Goal: Transaction & Acquisition: Download file/media

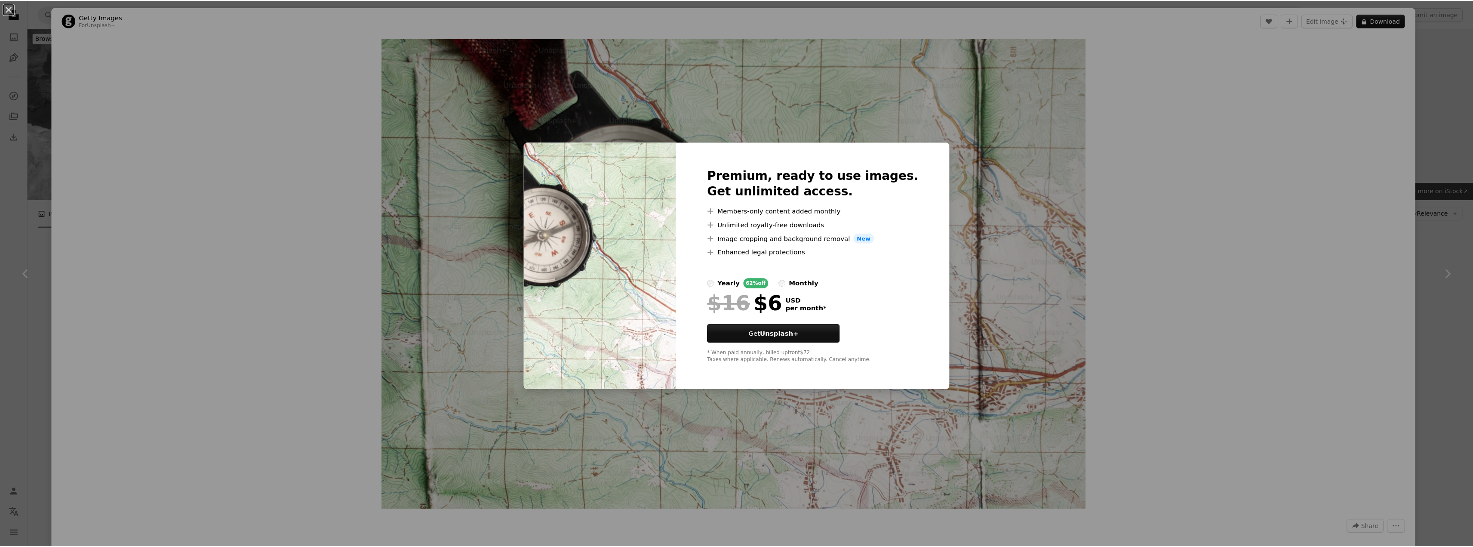
scroll to position [383, 0]
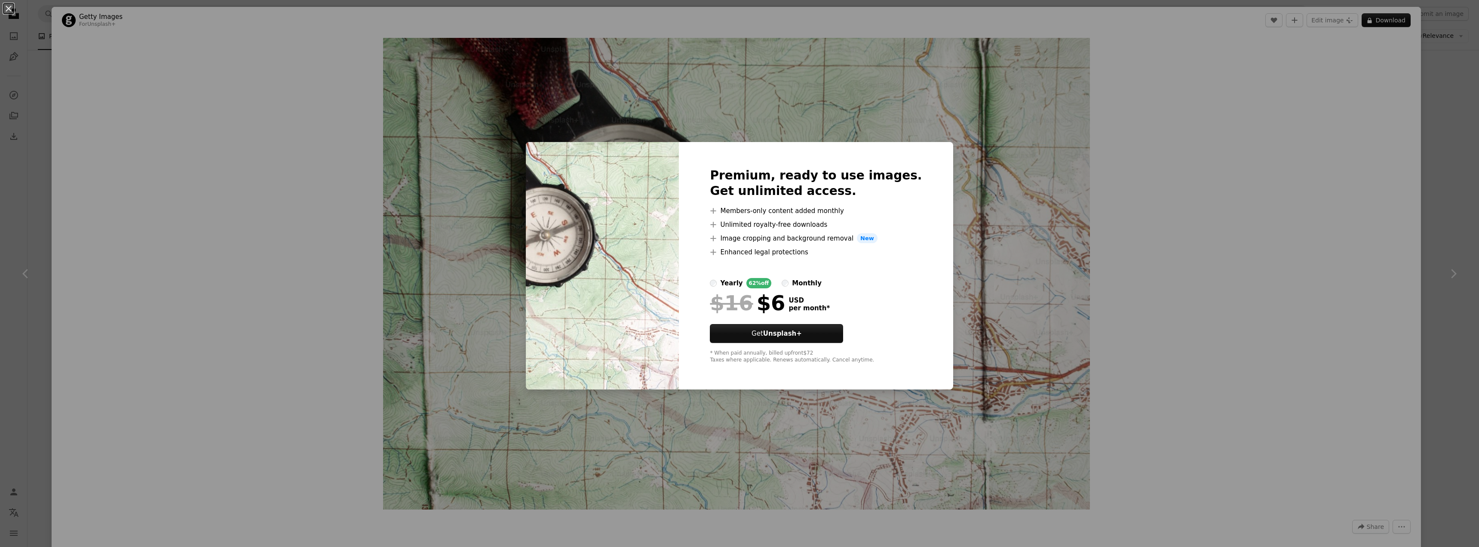
click at [905, 275] on div "Premium, ready to use images. Get unlimited access. A plus sign Members-only co…" at bounding box center [816, 266] width 274 height 248
click at [981, 248] on div "An X shape Premium, ready to use images. Get unlimited access. A plus sign Memb…" at bounding box center [739, 273] width 1479 height 547
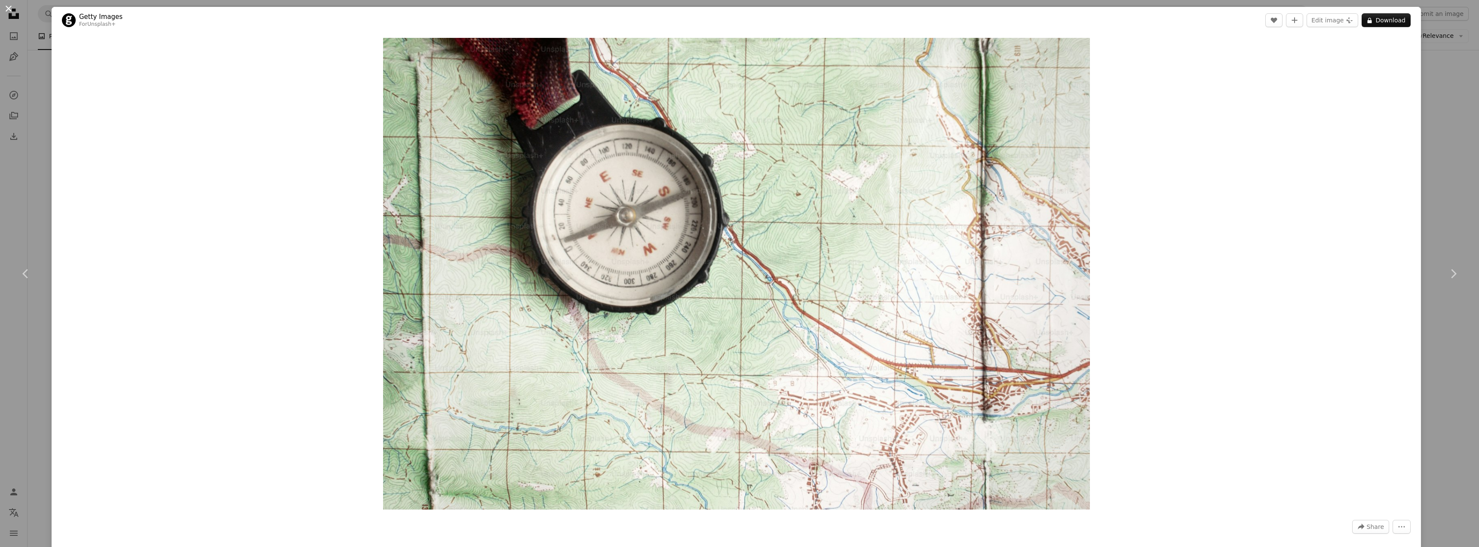
click at [11, 11] on button "An X shape" at bounding box center [8, 8] width 10 height 10
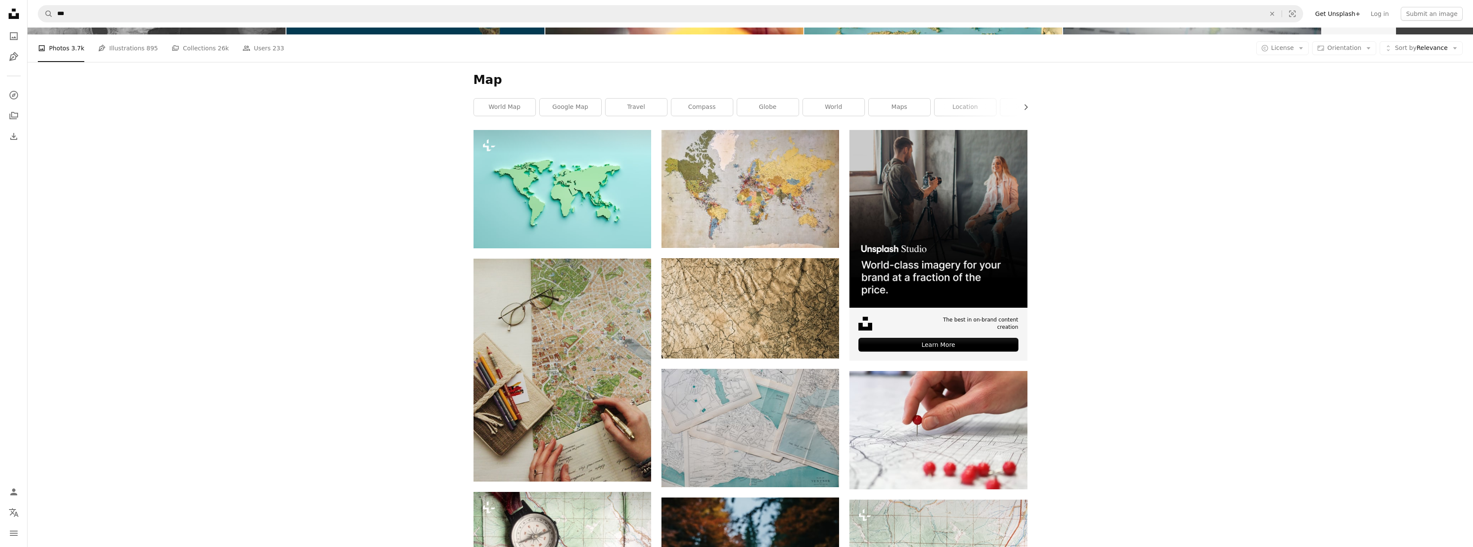
scroll to position [172, 0]
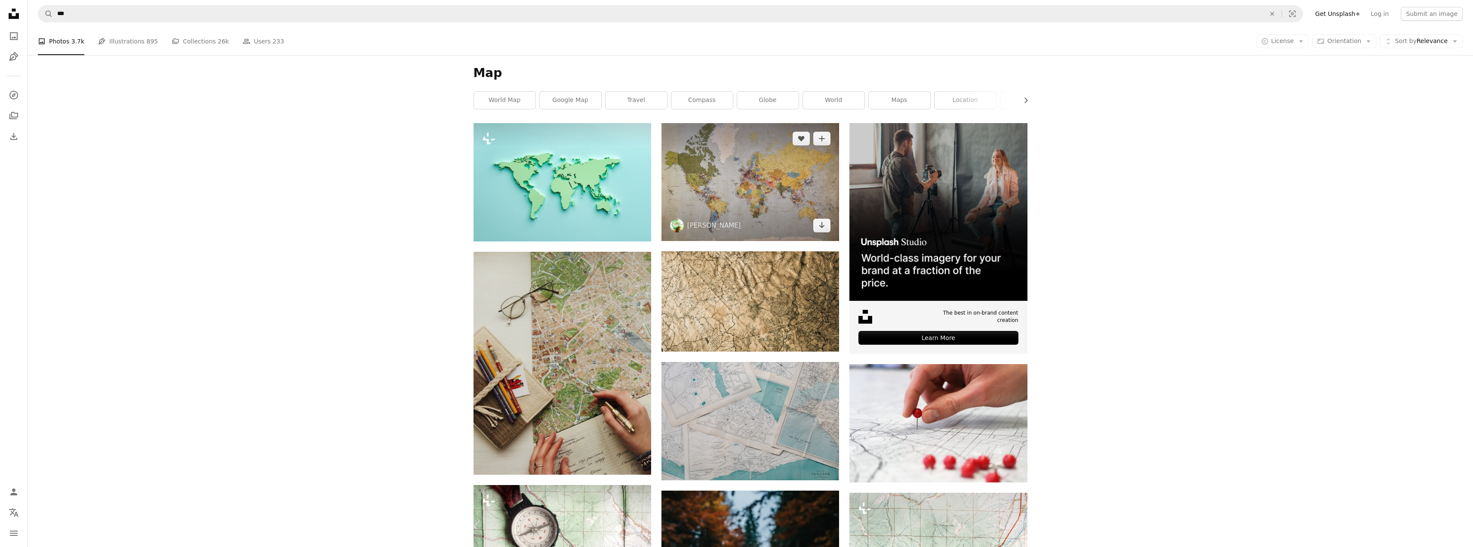
click at [734, 163] on img at bounding box center [750, 182] width 178 height 118
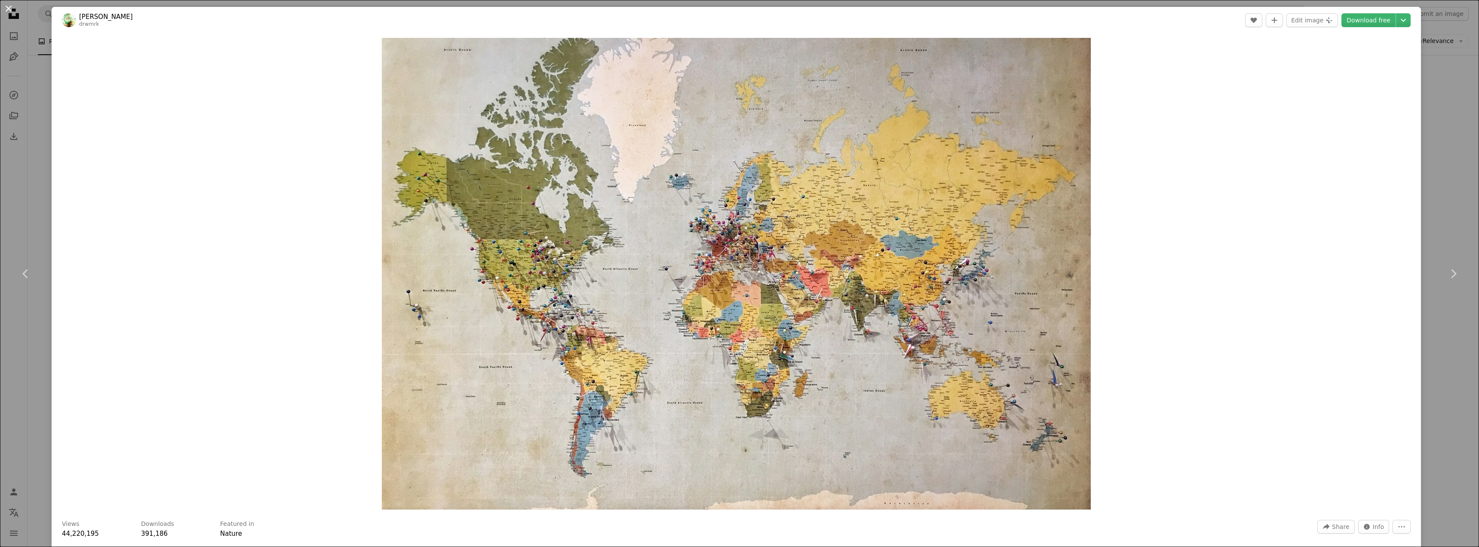
click at [6, 6] on button "An X shape" at bounding box center [8, 8] width 10 height 10
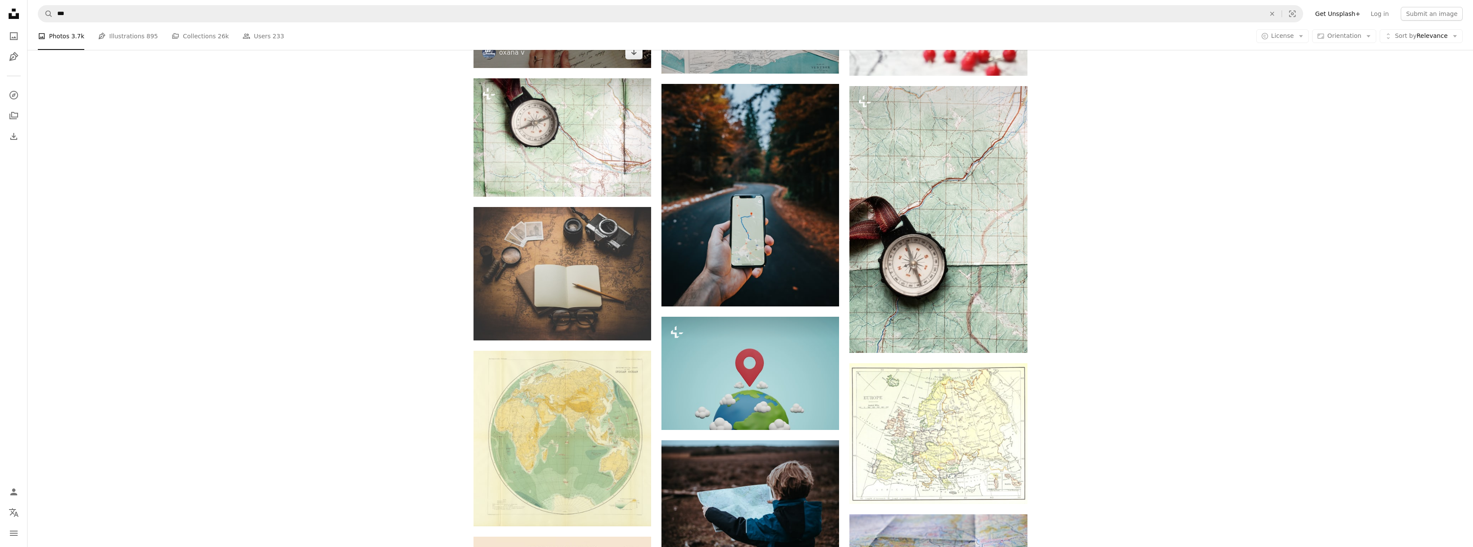
scroll to position [602, 0]
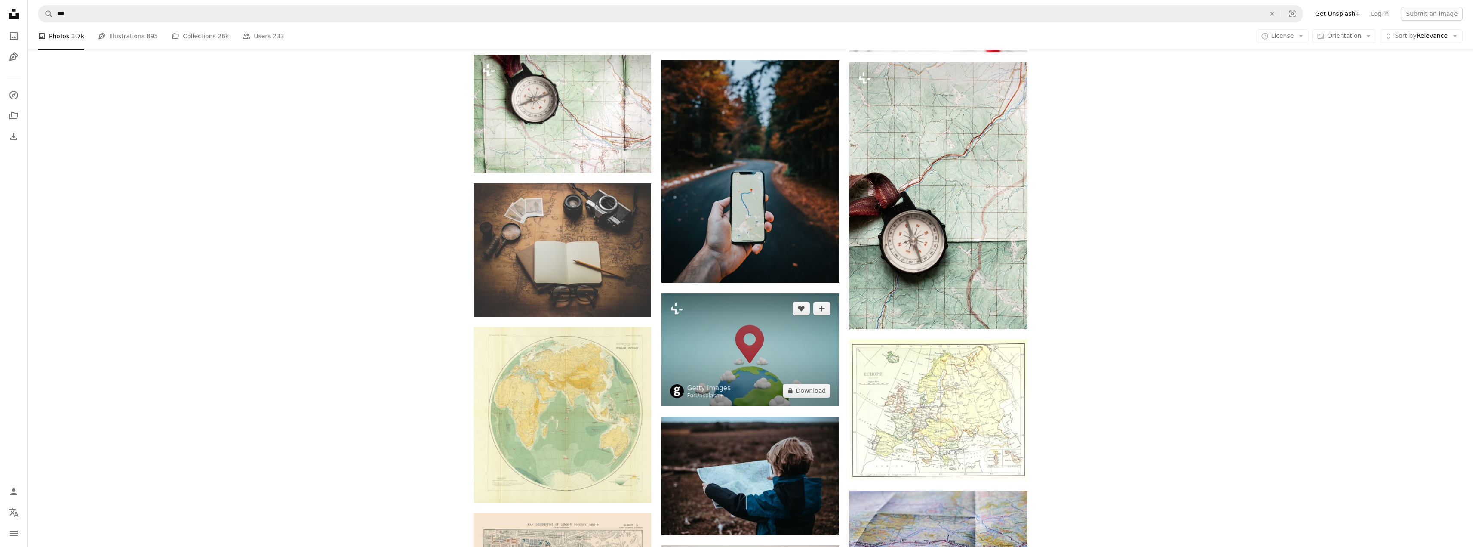
click at [745, 368] on img at bounding box center [750, 349] width 178 height 113
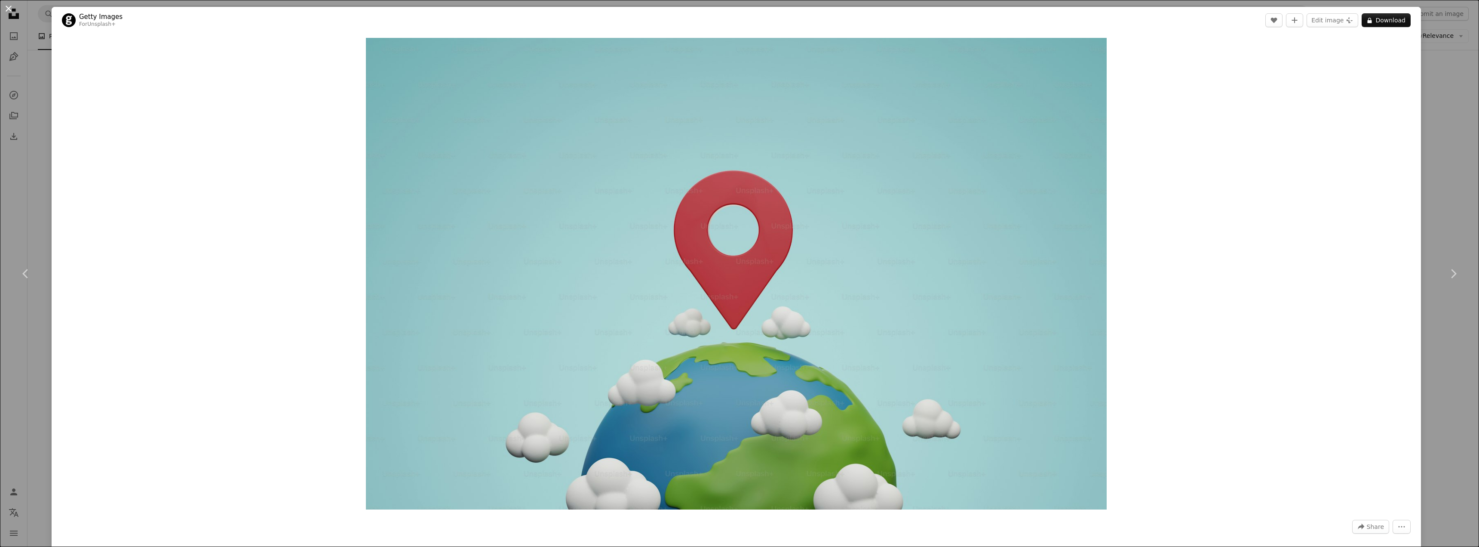
click at [10, 8] on button "An X shape" at bounding box center [8, 8] width 10 height 10
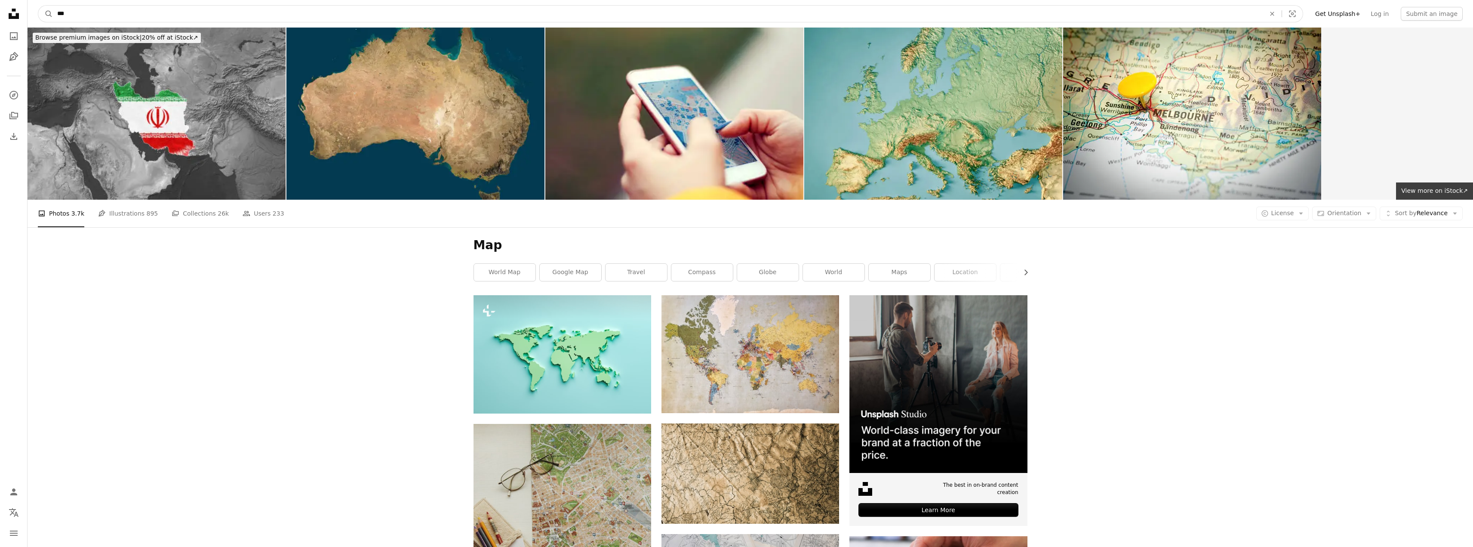
drag, startPoint x: 81, startPoint y: 15, endPoint x: 31, endPoint y: 15, distance: 49.9
click at [31, 15] on nav "A magnifying glass *** An X shape Visual search Filters Get Unsplash+ Log in Su…" at bounding box center [750, 14] width 1445 height 28
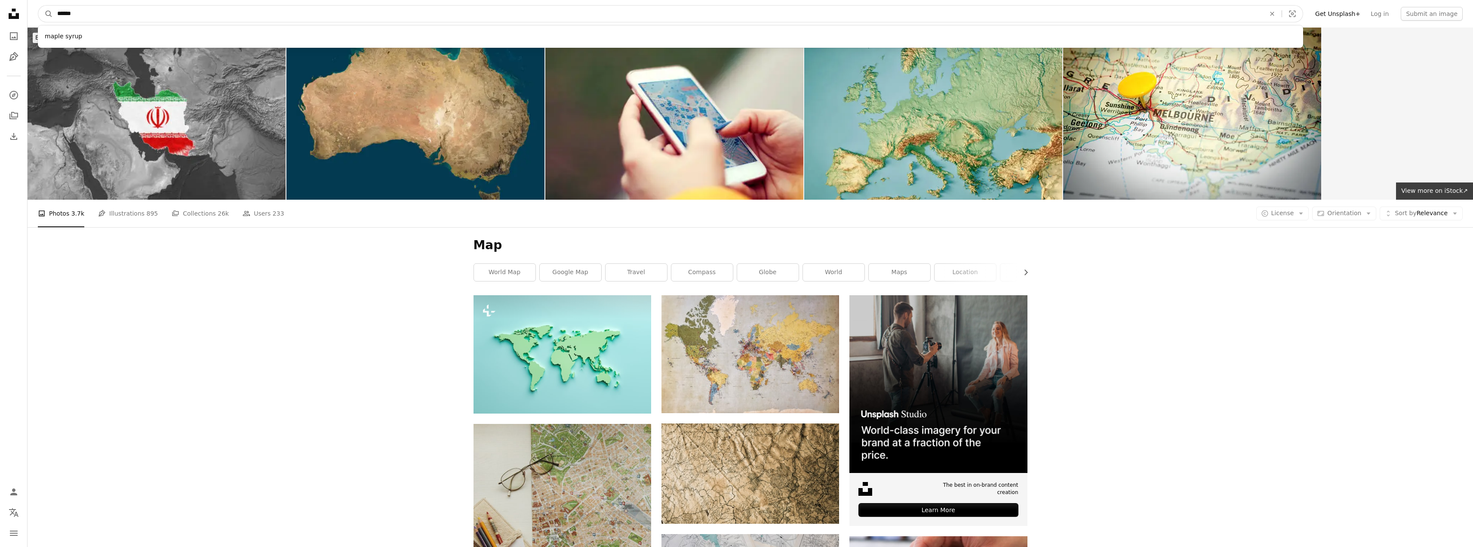
type input "*******"
click button "A magnifying glass" at bounding box center [45, 14] width 15 height 16
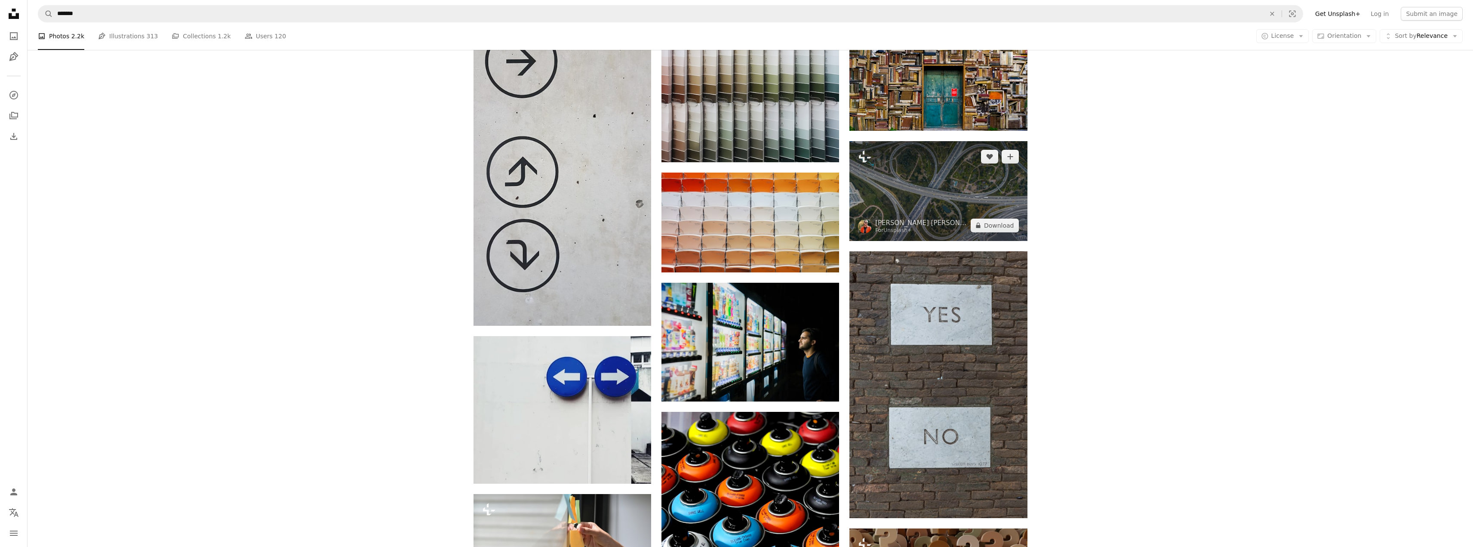
scroll to position [774, 0]
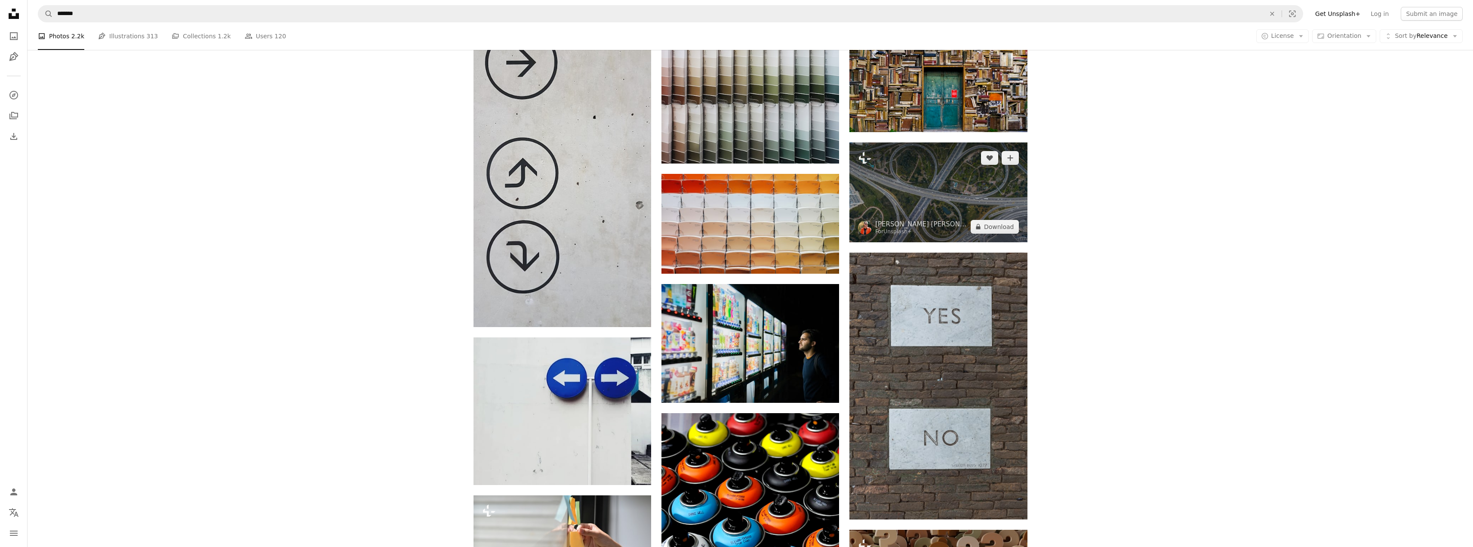
click at [1004, 212] on img at bounding box center [938, 192] width 178 height 100
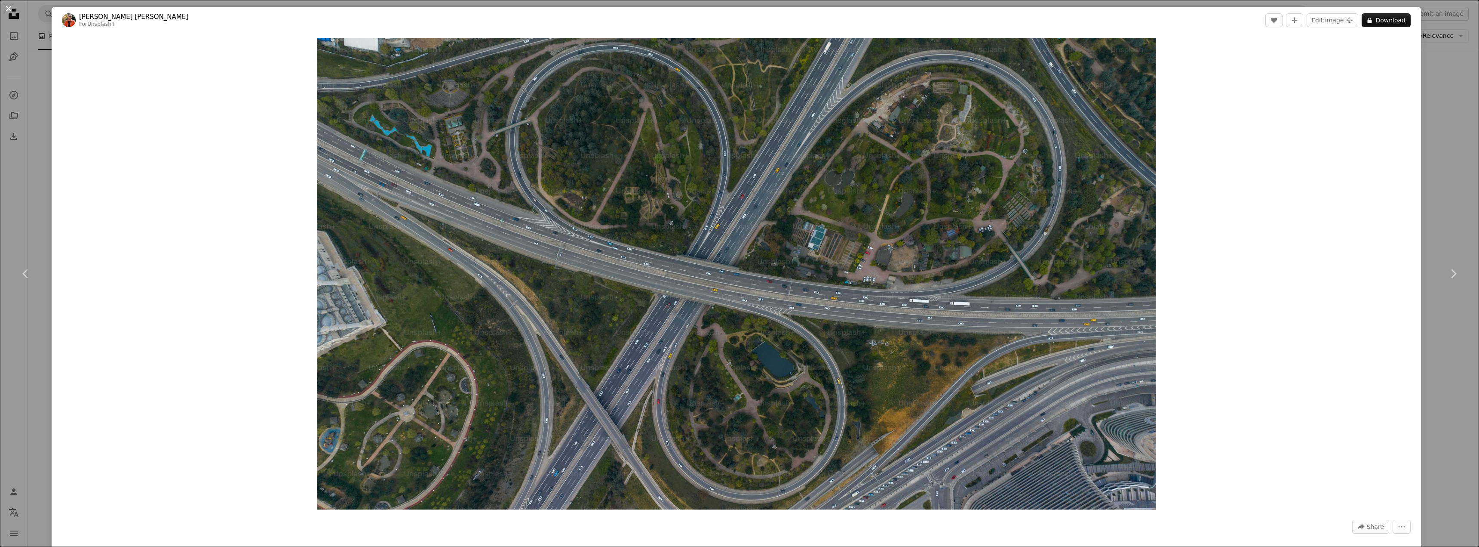
click at [3, 8] on button "An X shape" at bounding box center [8, 8] width 10 height 10
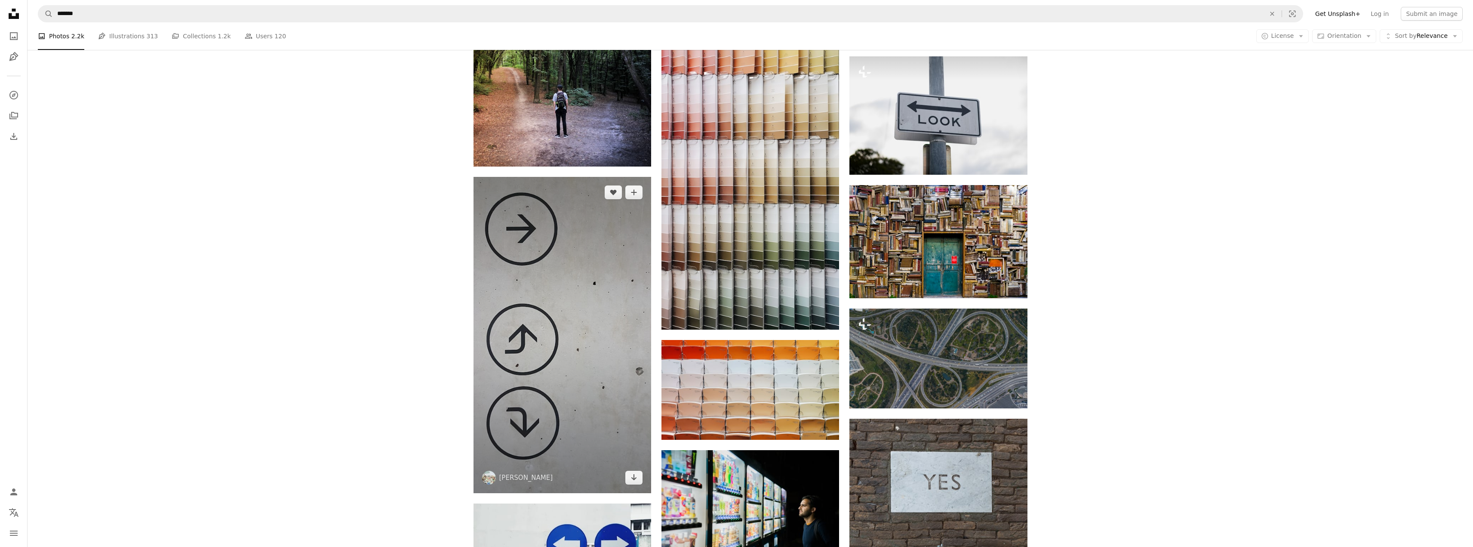
scroll to position [602, 0]
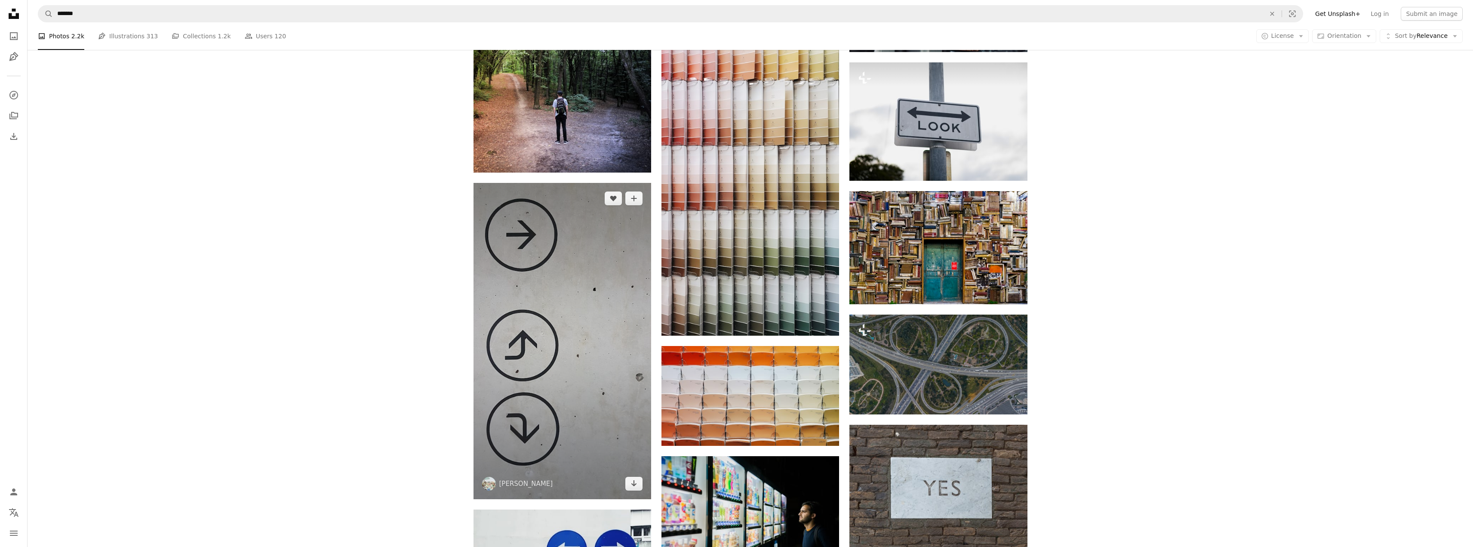
click at [622, 230] on img at bounding box center [563, 341] width 178 height 316
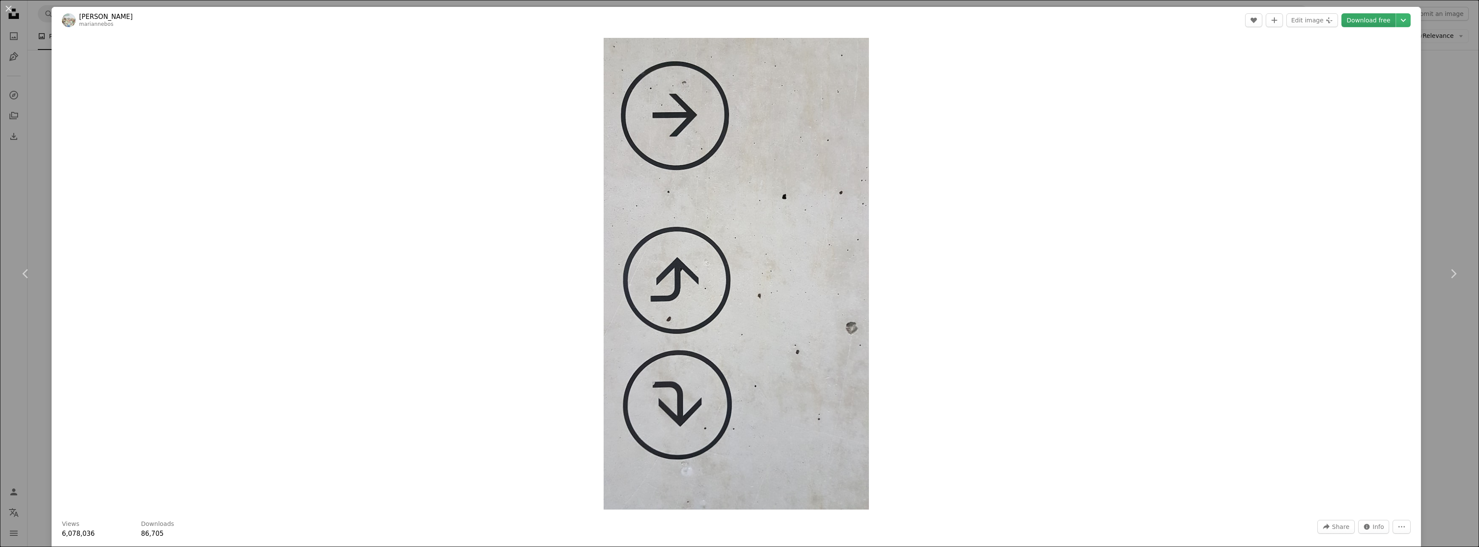
click at [1365, 21] on link "Download free" at bounding box center [1369, 20] width 54 height 14
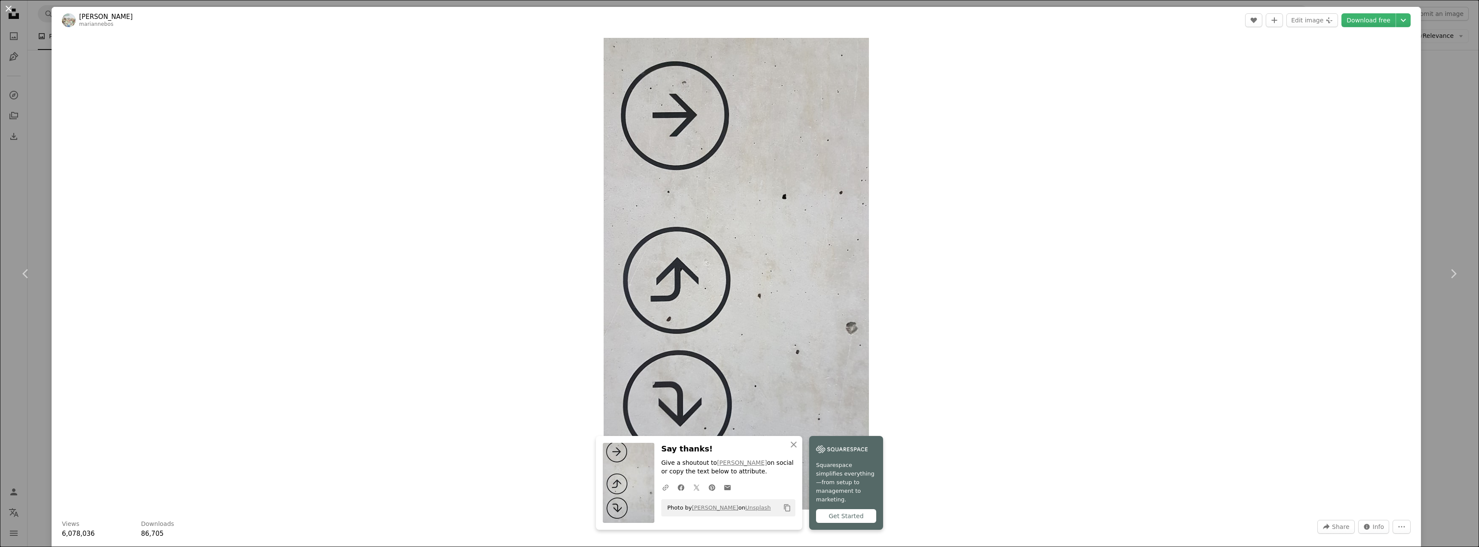
click at [6, 6] on button "An X shape" at bounding box center [8, 8] width 10 height 10
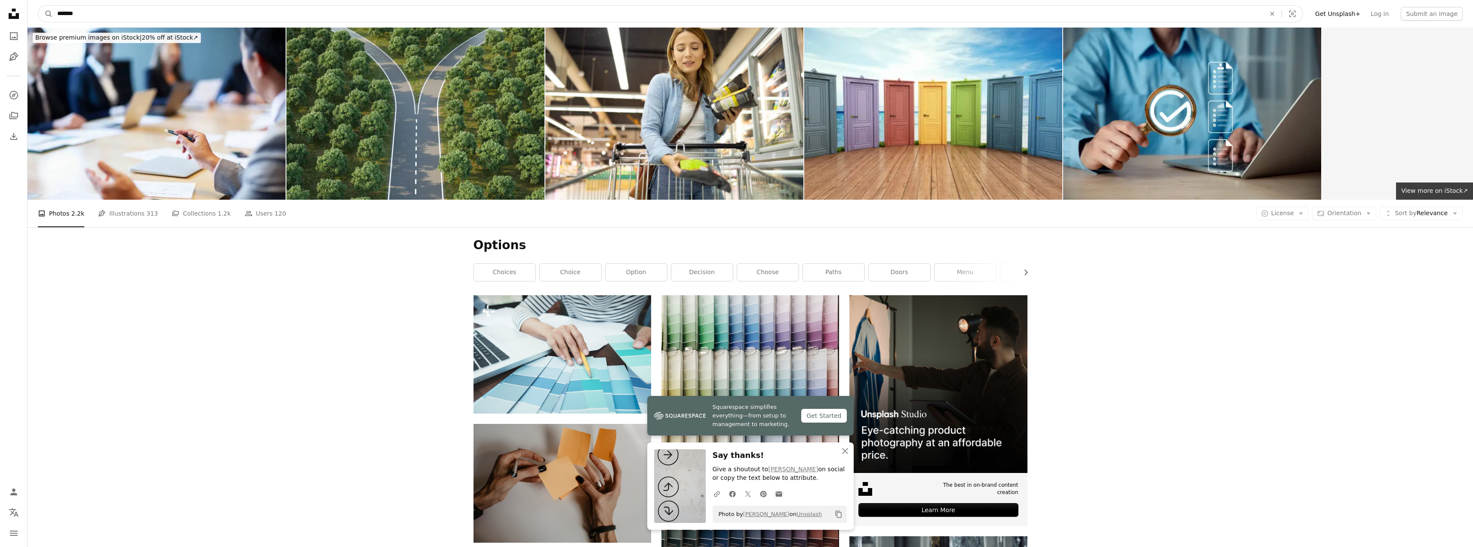
drag, startPoint x: 191, startPoint y: 12, endPoint x: 0, endPoint y: 13, distance: 191.4
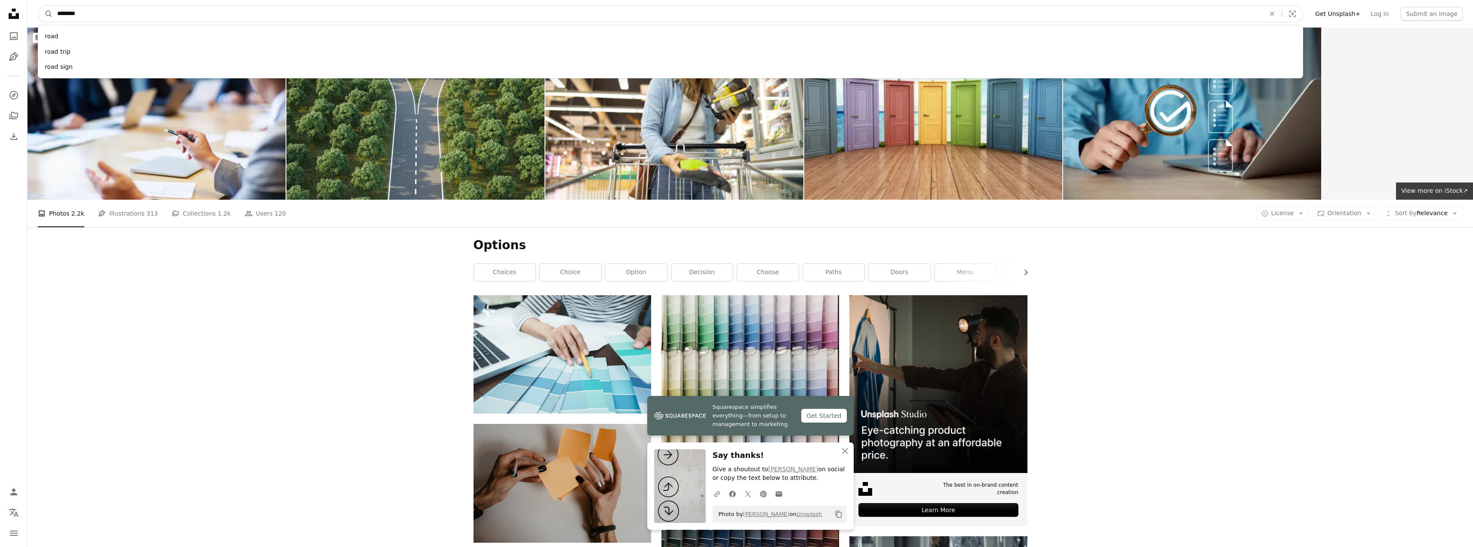
type input "*********"
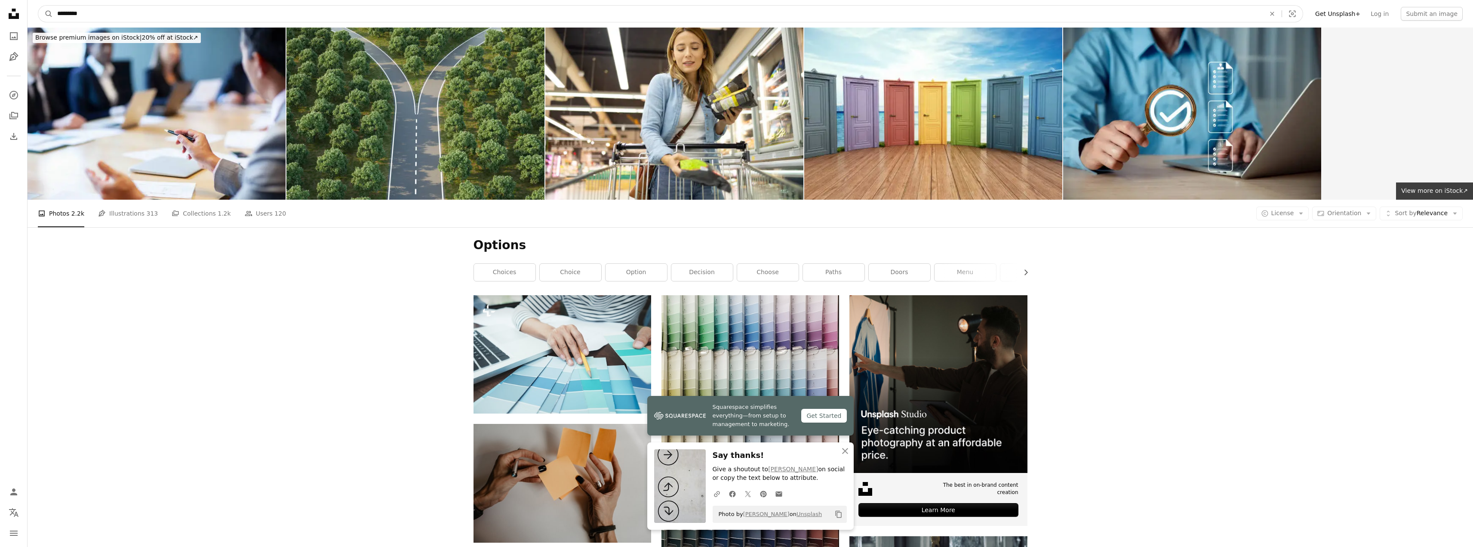
click button "A magnifying glass" at bounding box center [45, 14] width 15 height 16
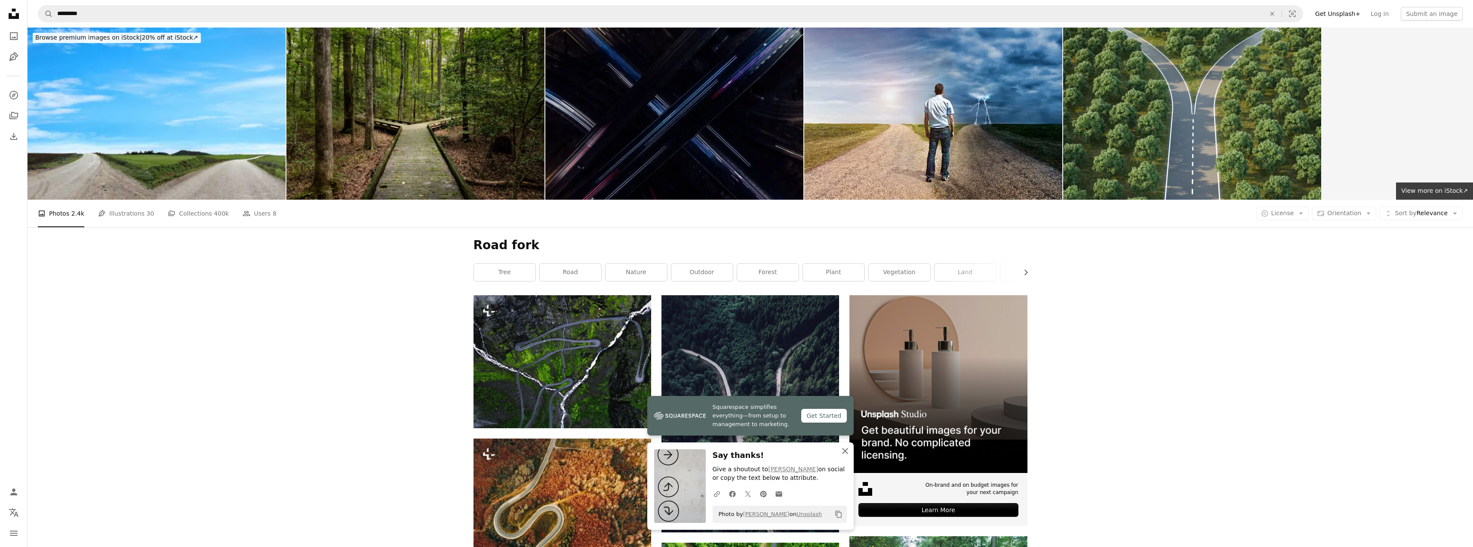
click at [848, 452] on icon "An X shape" at bounding box center [845, 451] width 10 height 10
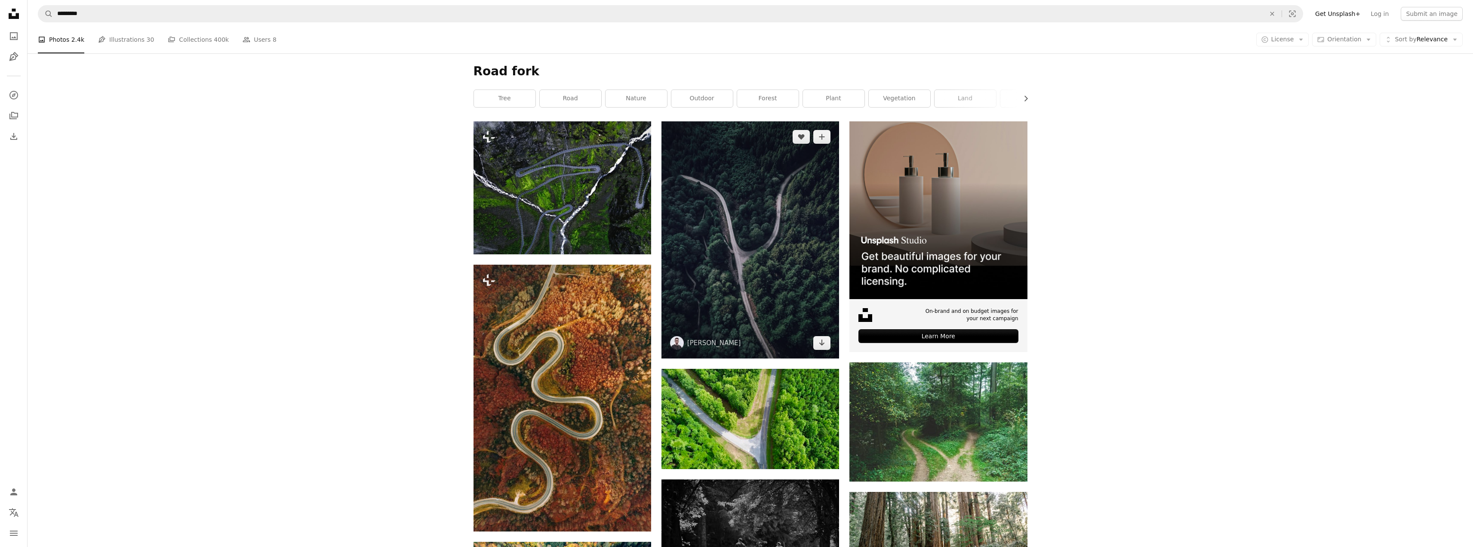
scroll to position [143, 0]
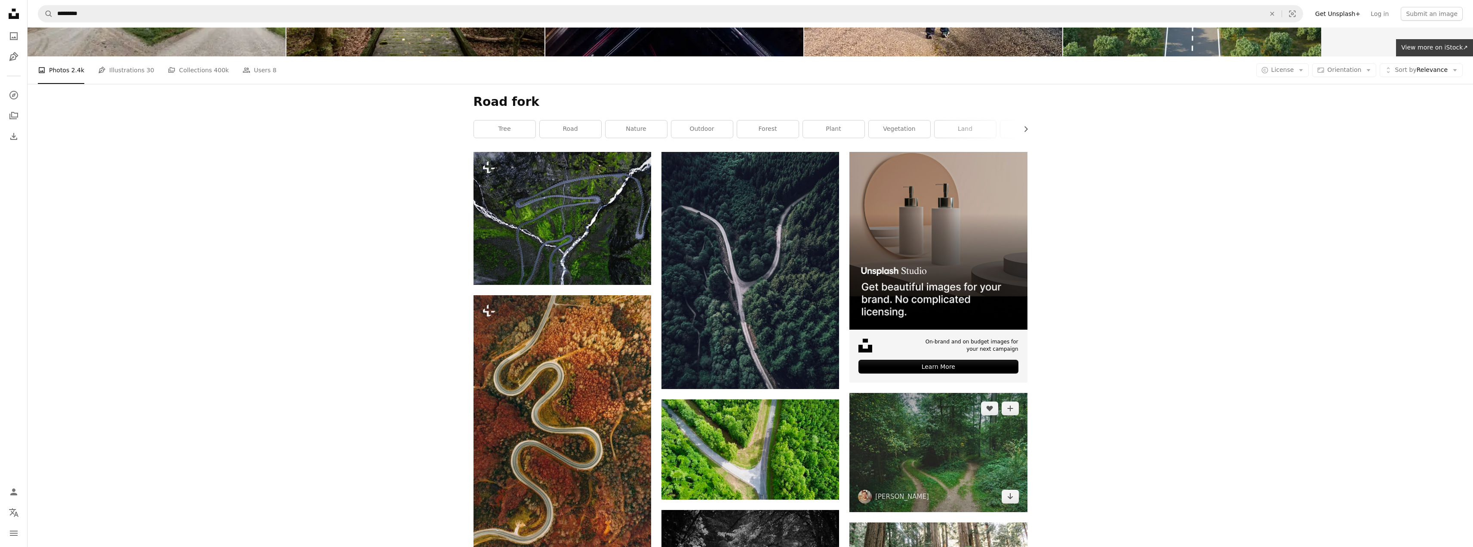
click at [967, 446] on img at bounding box center [938, 452] width 178 height 119
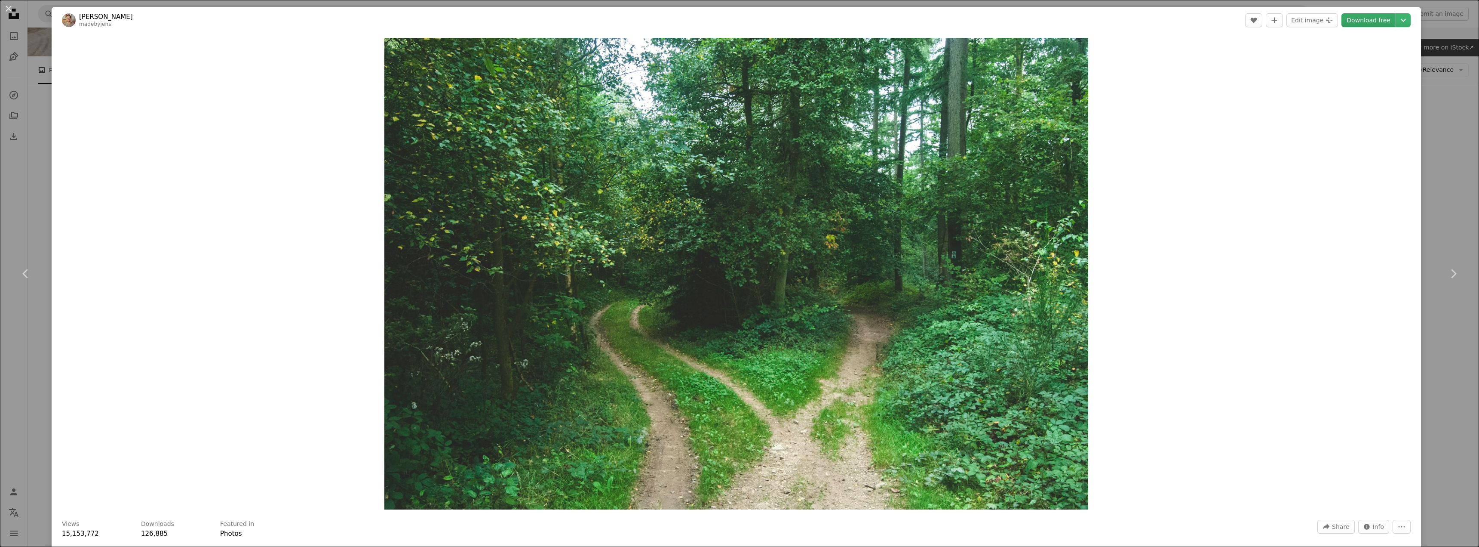
click at [1376, 21] on link "Download free" at bounding box center [1369, 20] width 54 height 14
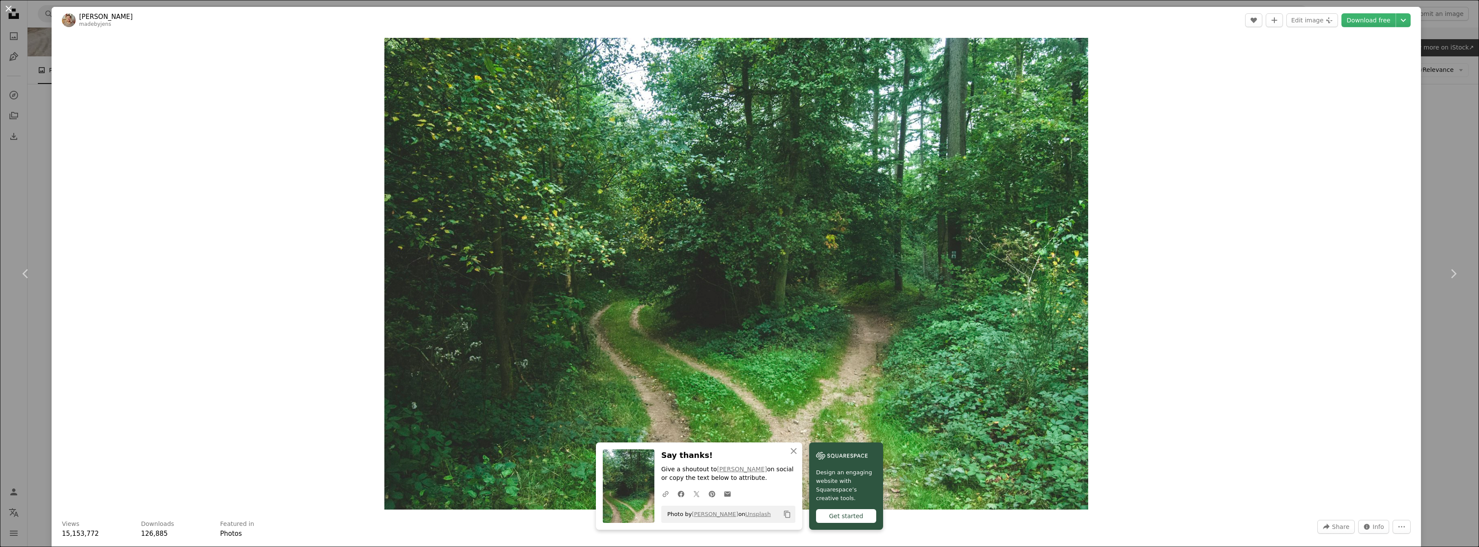
click at [14, 10] on button "An X shape" at bounding box center [8, 8] width 10 height 10
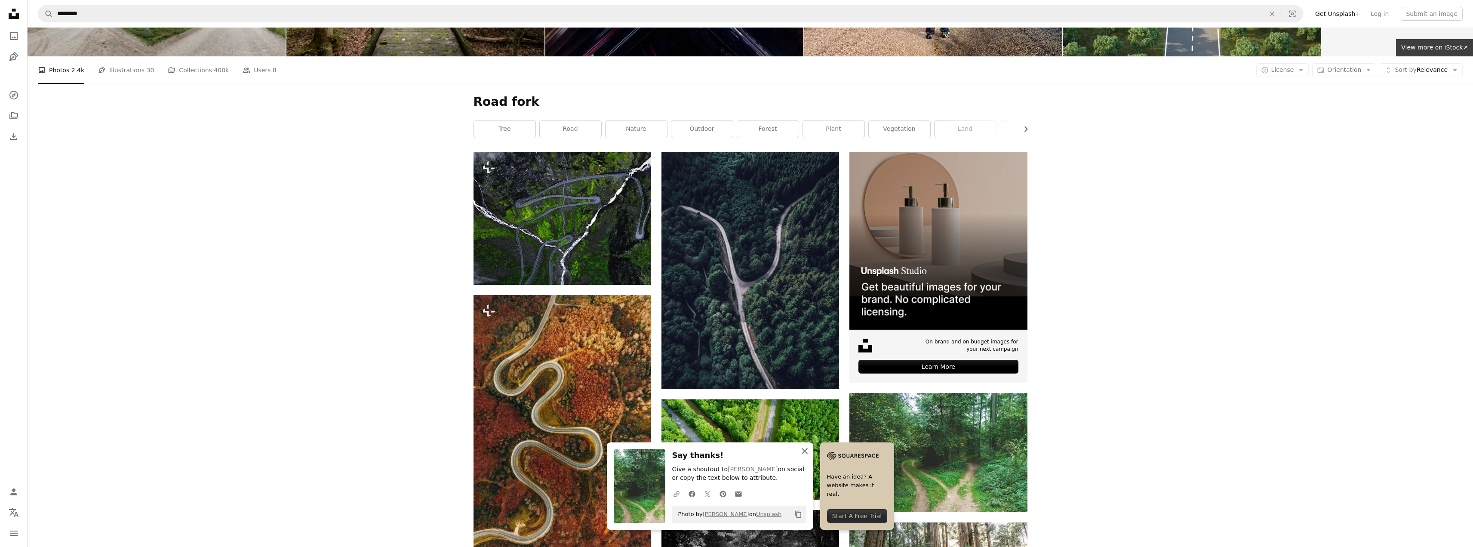
click at [805, 452] on icon "An X shape" at bounding box center [804, 451] width 10 height 10
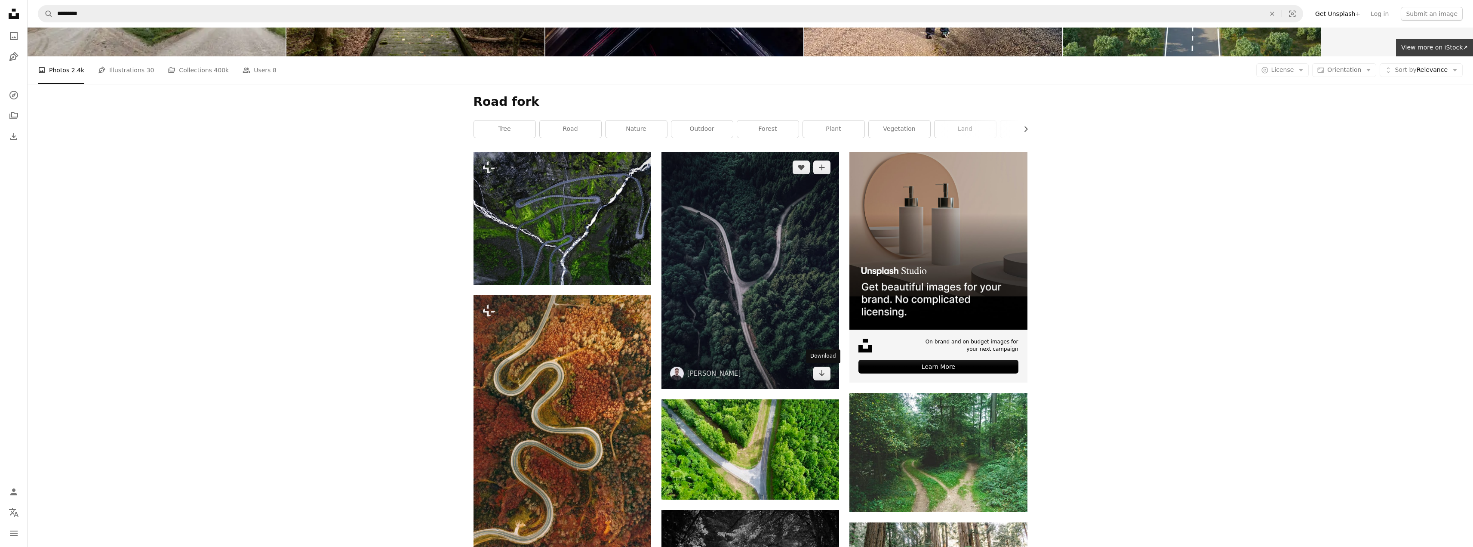
click at [778, 327] on img at bounding box center [750, 270] width 178 height 237
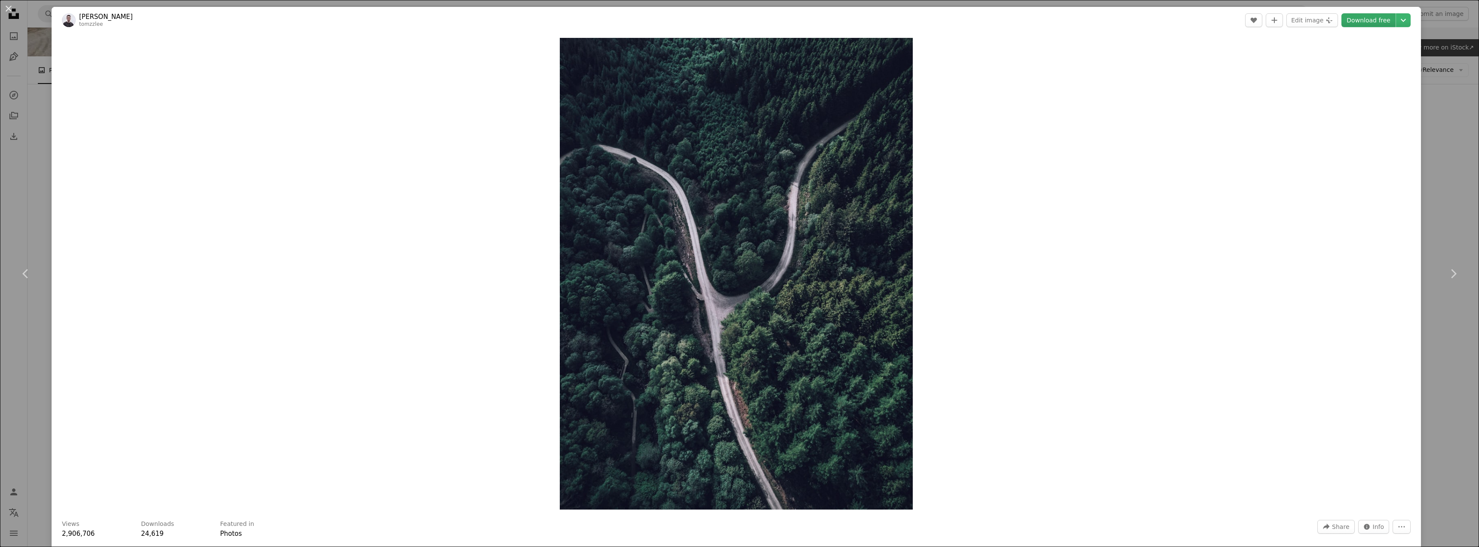
click at [1362, 19] on link "Download free" at bounding box center [1369, 20] width 54 height 14
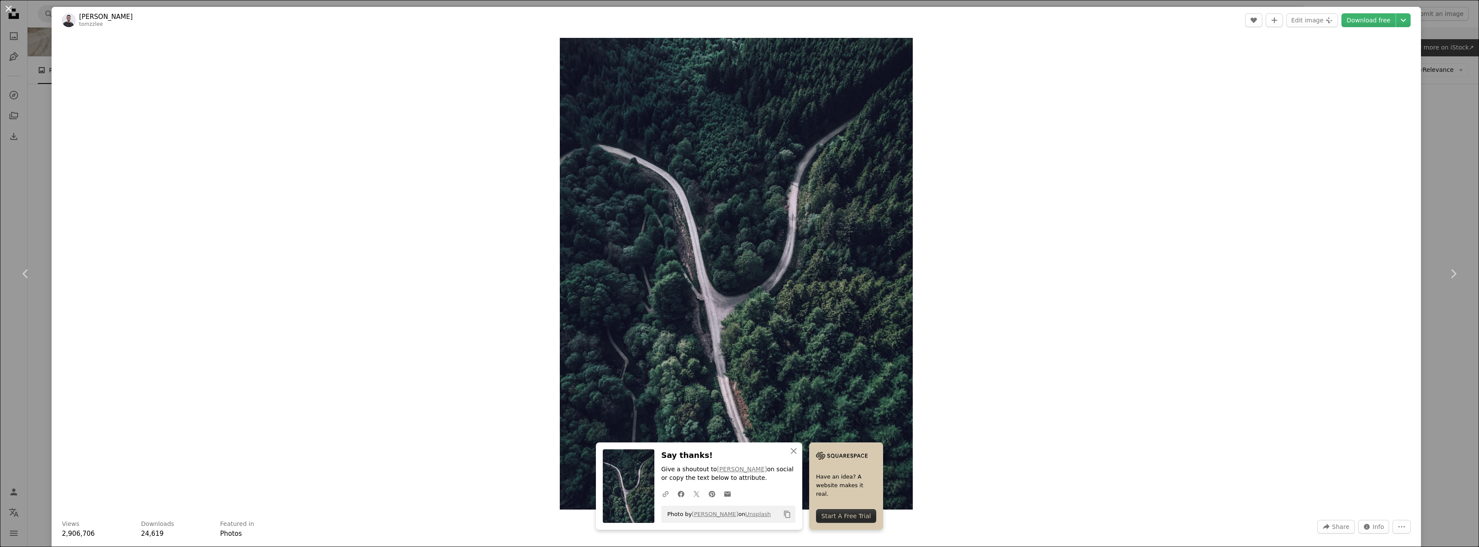
click at [8, 10] on button "An X shape" at bounding box center [8, 8] width 10 height 10
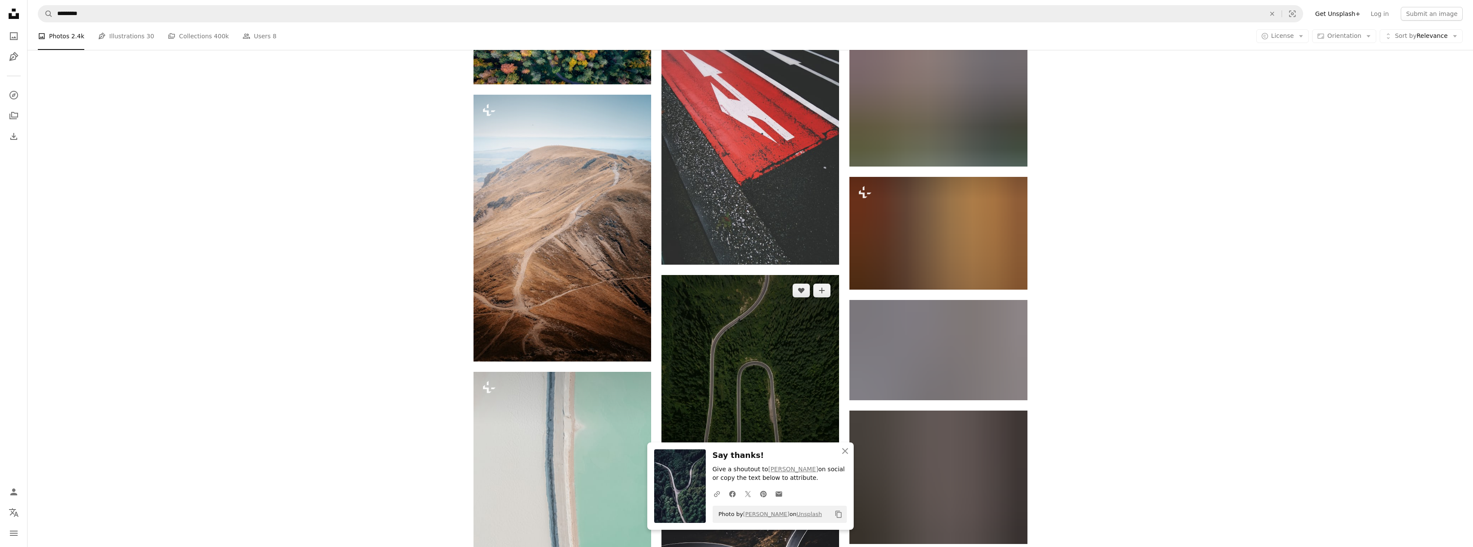
scroll to position [917, 0]
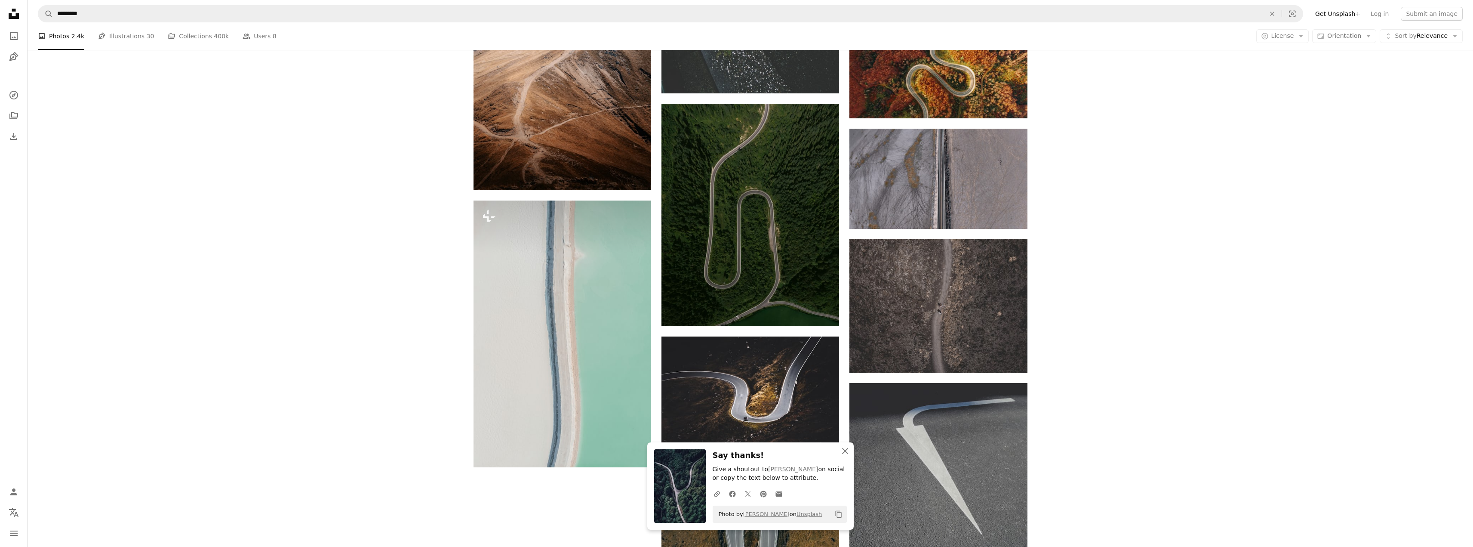
click at [849, 453] on icon "An X shape" at bounding box center [845, 451] width 10 height 10
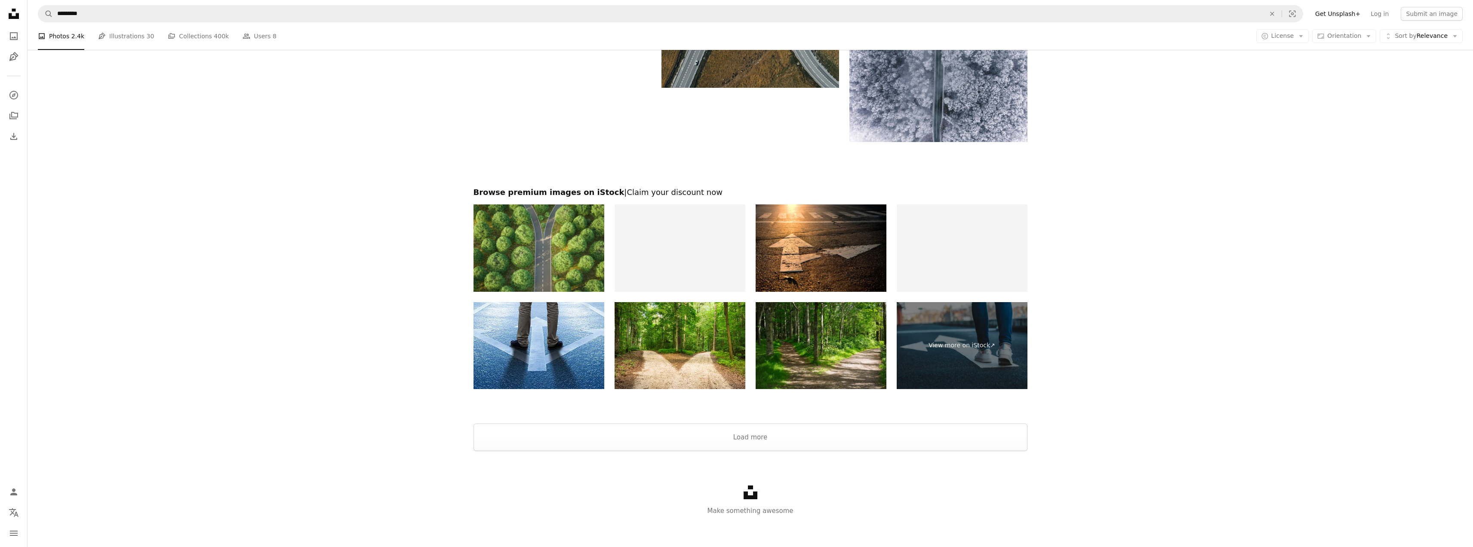
scroll to position [1527, 0]
